Goal: Task Accomplishment & Management: Manage account settings

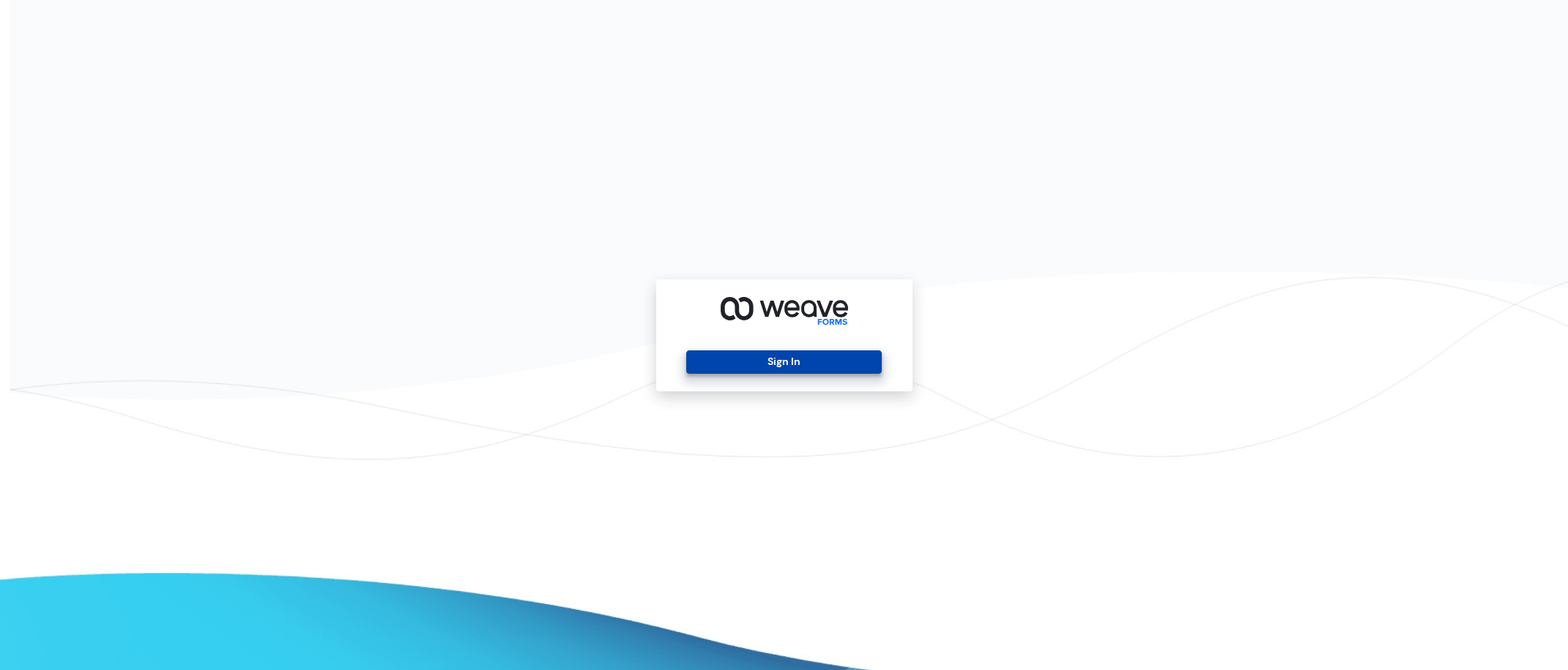
click at [773, 367] on button "Sign In" at bounding box center [784, 362] width 196 height 23
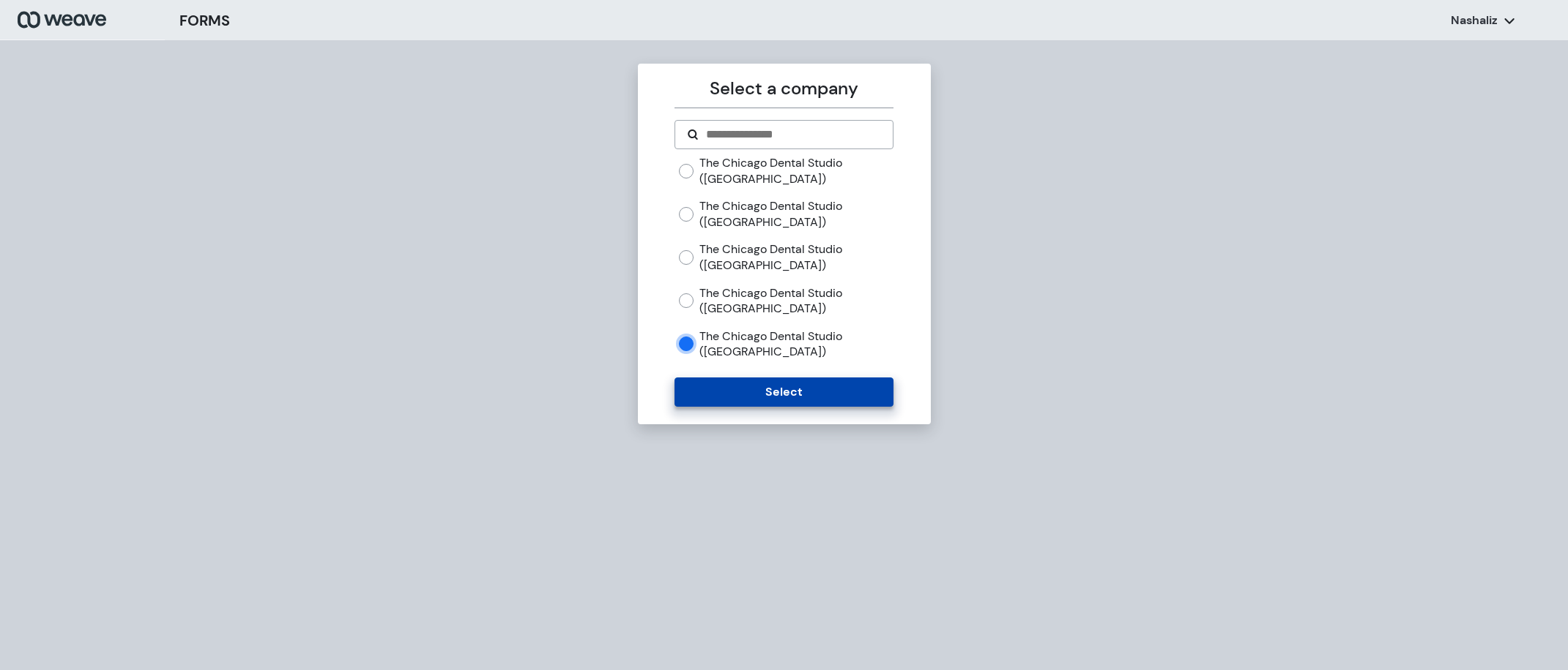
click at [757, 389] on button "Select" at bounding box center [784, 392] width 219 height 29
